Goal: Navigation & Orientation: Understand site structure

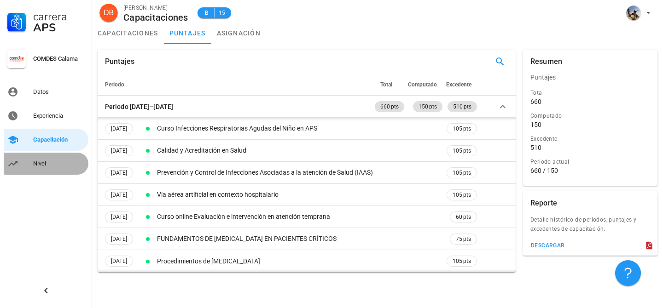
click at [50, 168] on div "Nivel" at bounding box center [59, 163] width 52 height 15
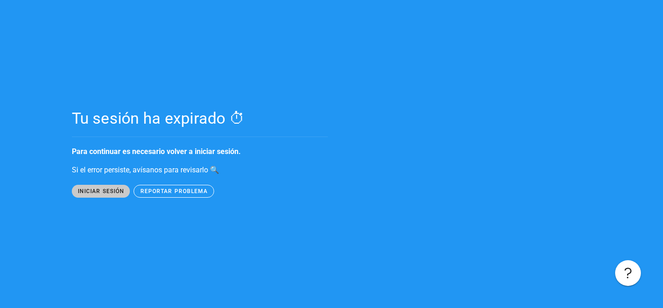
click at [94, 190] on span "iniciar sesión" at bounding box center [100, 191] width 47 height 6
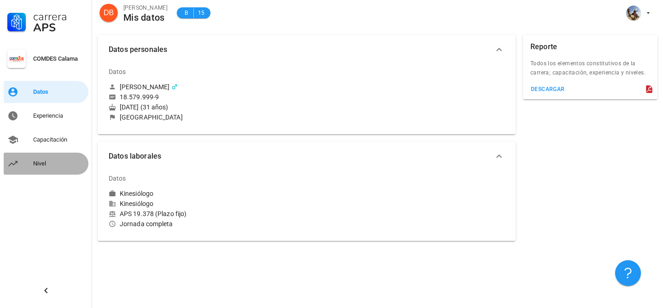
click at [40, 167] on div "Nivel" at bounding box center [59, 163] width 52 height 7
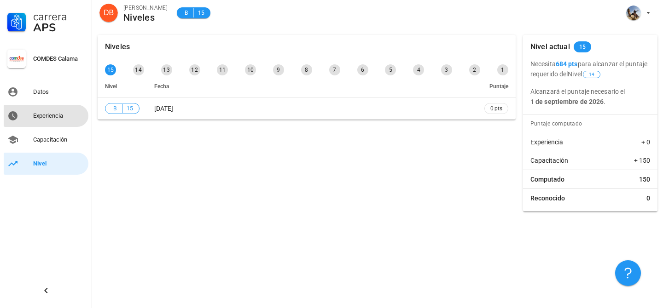
click at [54, 114] on div "Experiencia" at bounding box center [59, 115] width 52 height 7
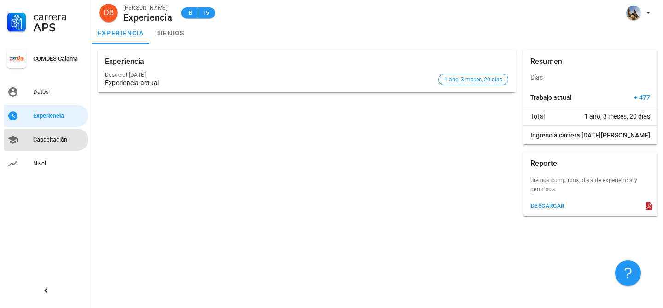
click at [51, 140] on div "Capacitación" at bounding box center [59, 139] width 52 height 7
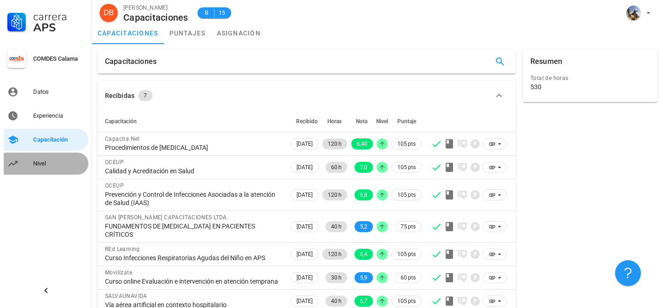
click at [29, 162] on link "Nivel" at bounding box center [46, 164] width 85 height 22
